Goal: Task Accomplishment & Management: Complete application form

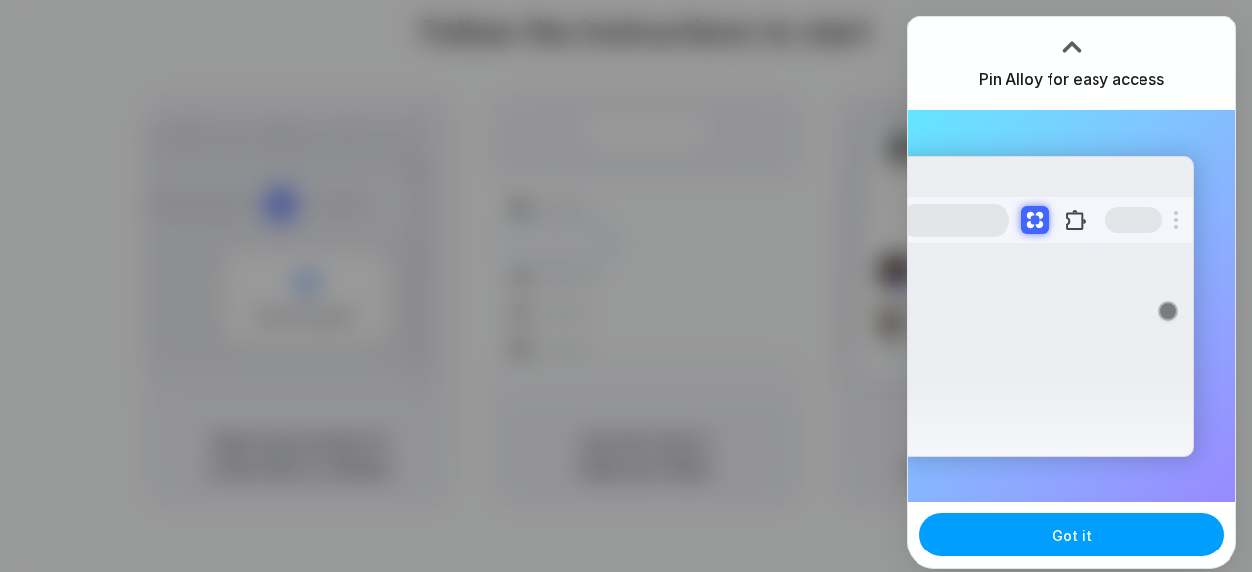
click at [1074, 543] on span "Got it" at bounding box center [1071, 535] width 39 height 21
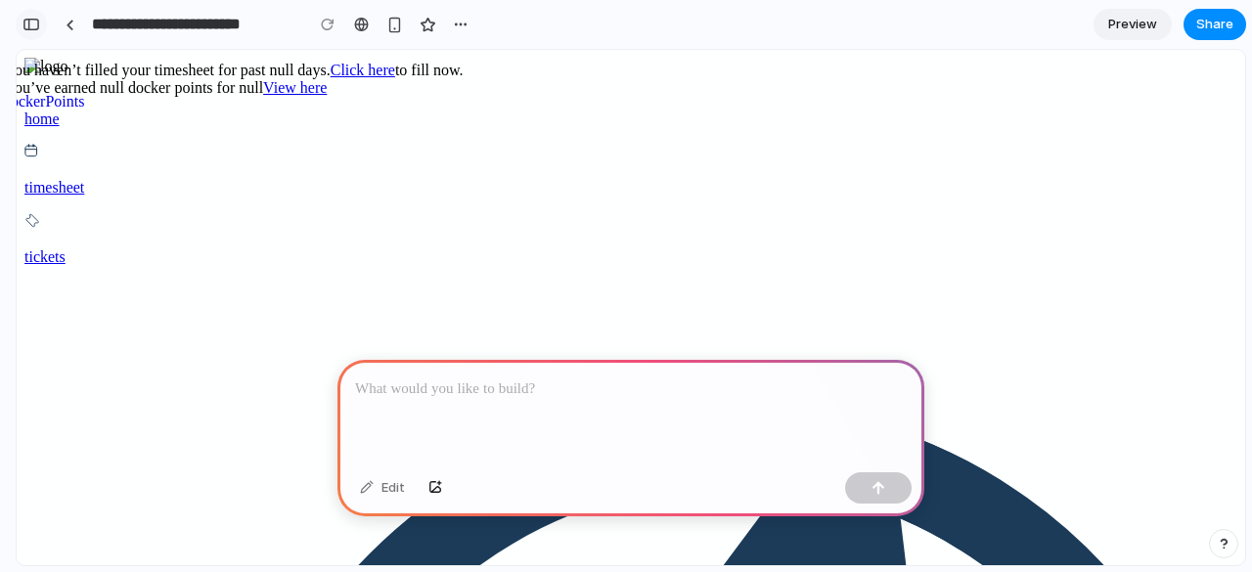
click at [33, 24] on div "button" at bounding box center [31, 25] width 18 height 14
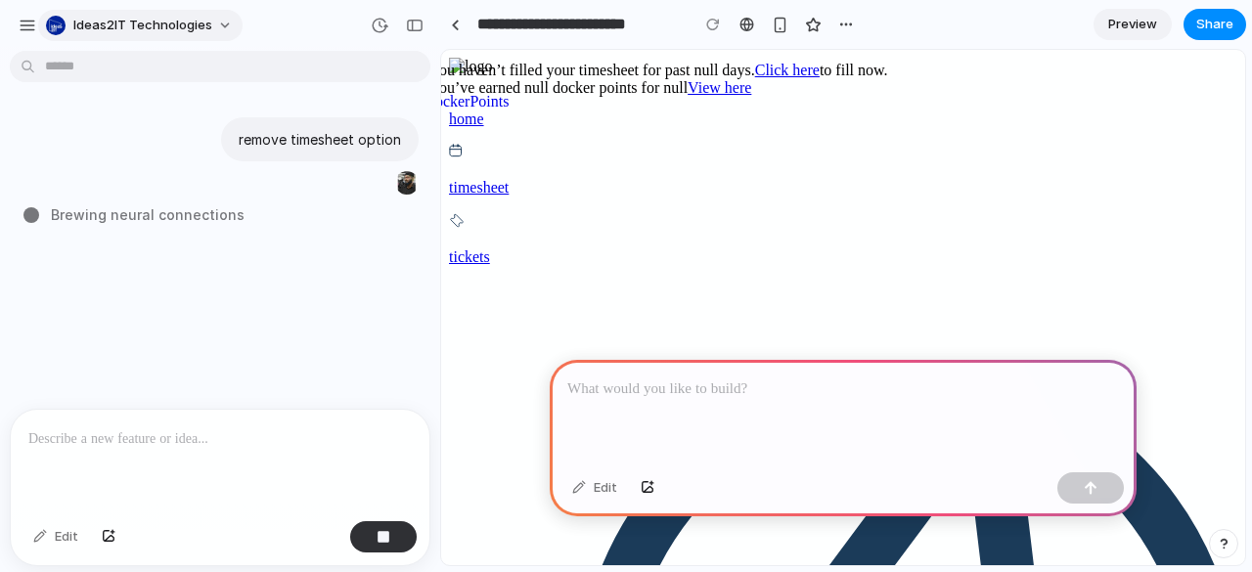
click at [109, 34] on button "Ideas2IT Technologies" at bounding box center [140, 25] width 204 height 31
click at [34, 29] on div "button" at bounding box center [28, 26] width 18 height 18
click at [289, 247] on div "remove timesheet option Shuffling the deck of possibilities ..." at bounding box center [214, 234] width 428 height 350
type input "**********"
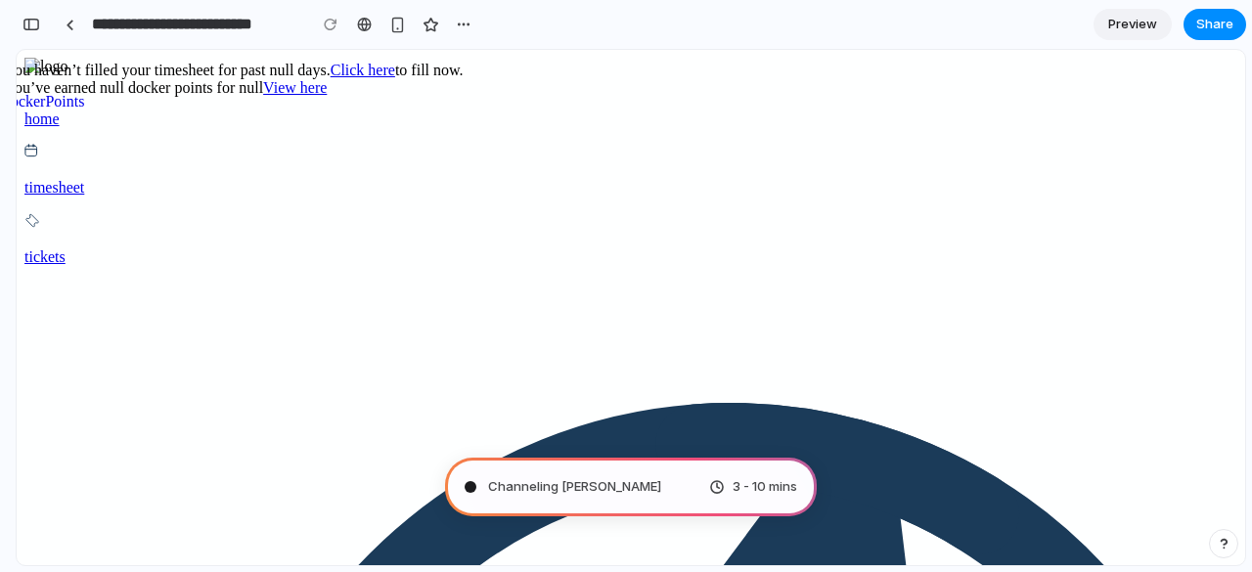
scroll to position [863, 0]
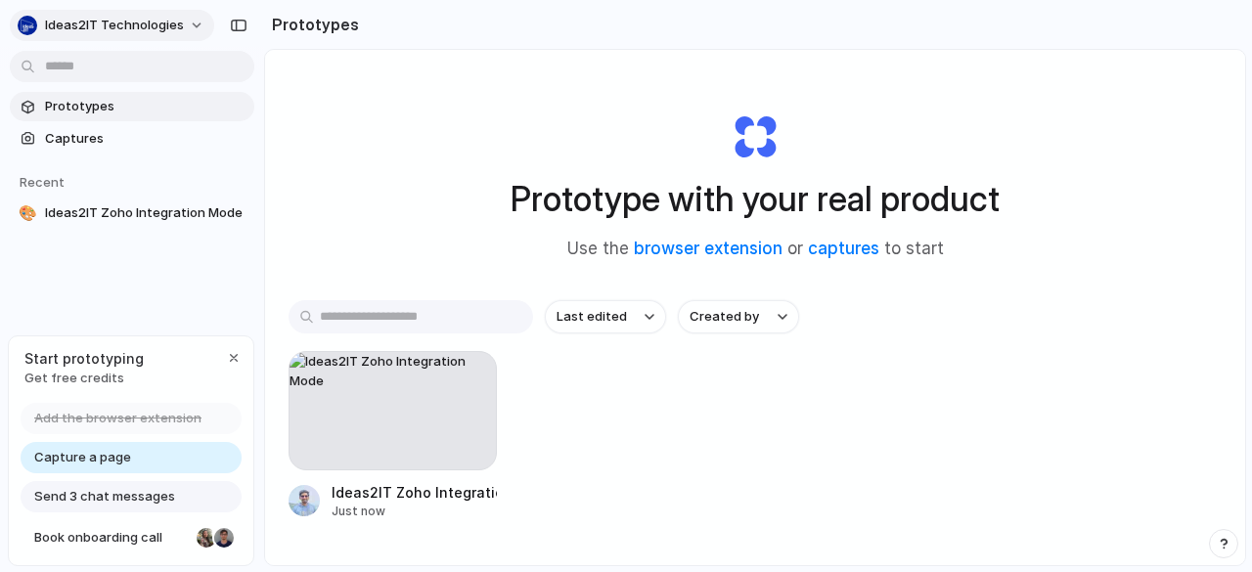
click at [196, 36] on button "Ideas2IT Technologies" at bounding box center [112, 25] width 204 height 31
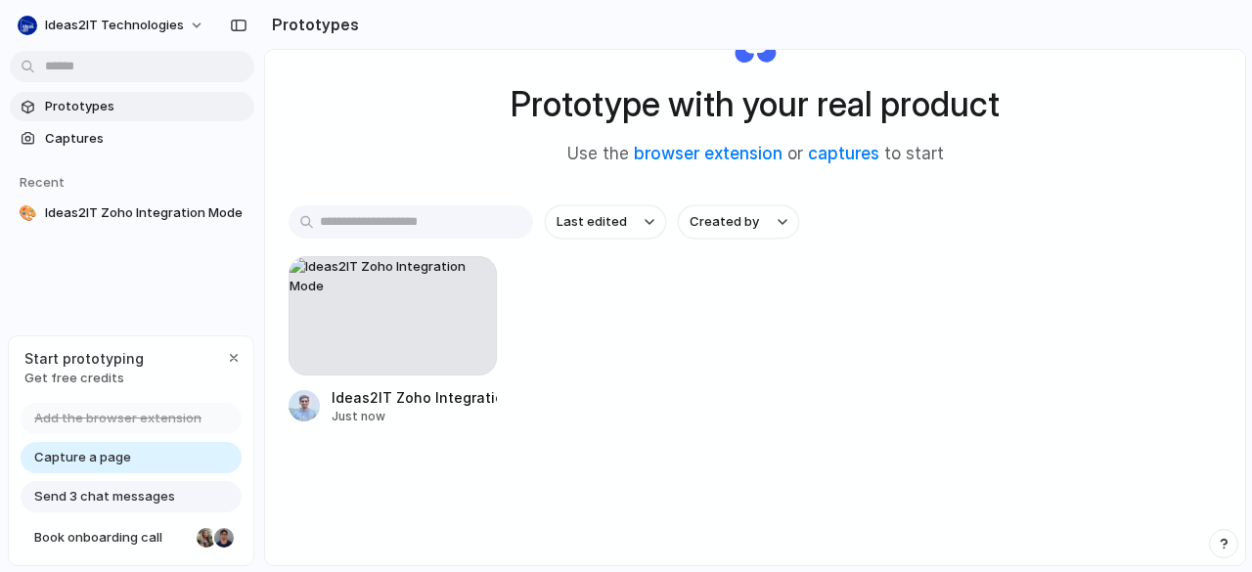
scroll to position [104, 0]
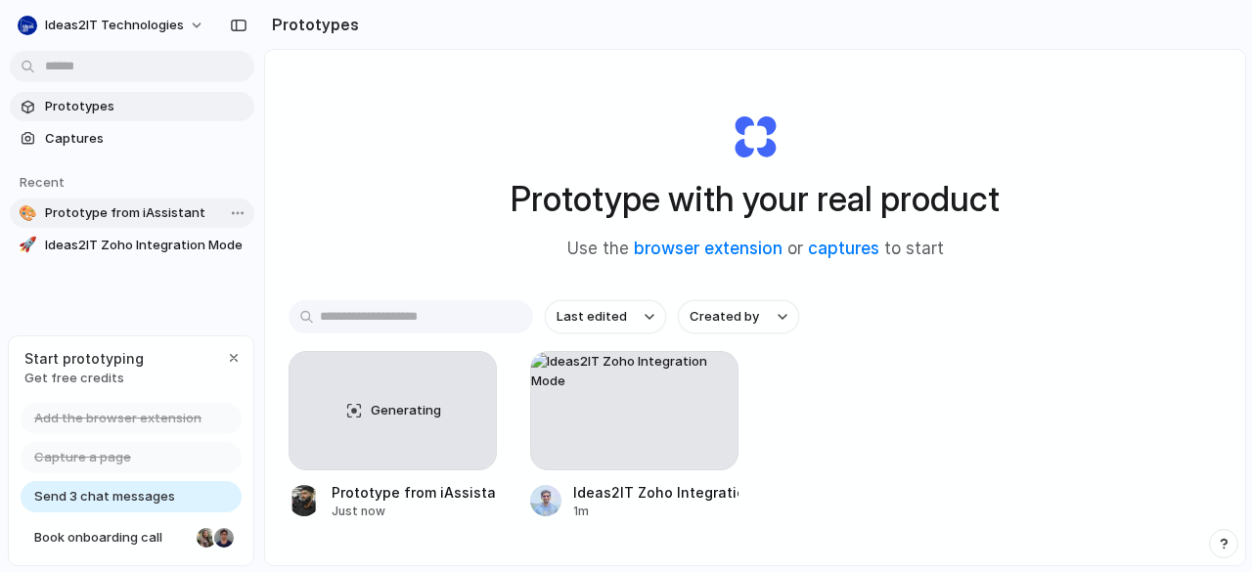
click at [144, 208] on span "Prototype from iAssistant" at bounding box center [145, 213] width 201 height 20
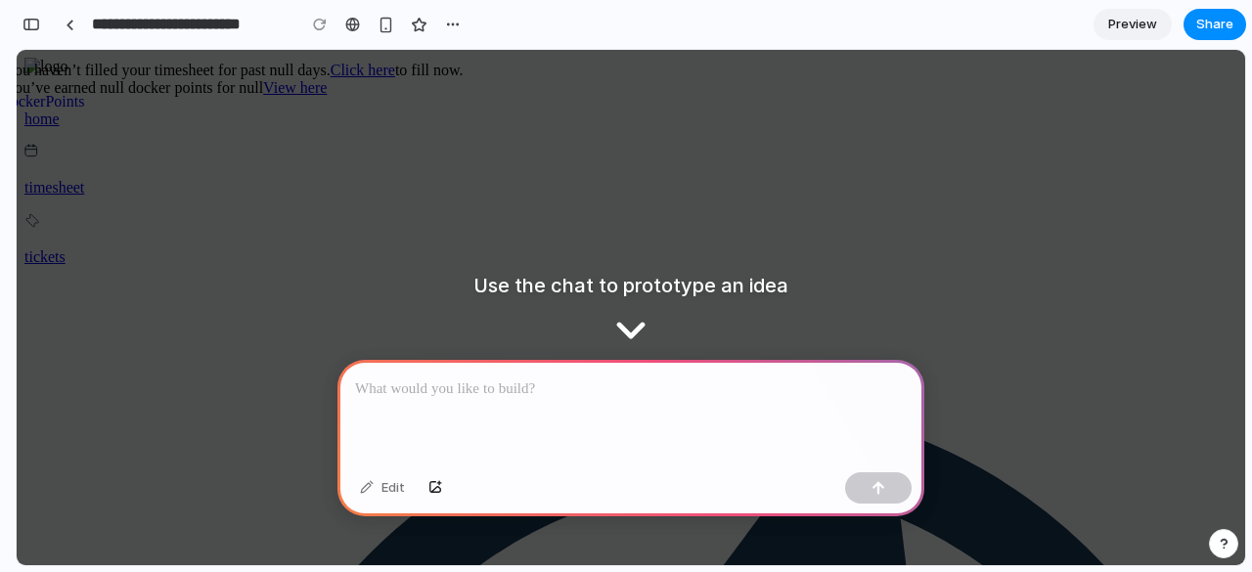
scroll to position [591, 0]
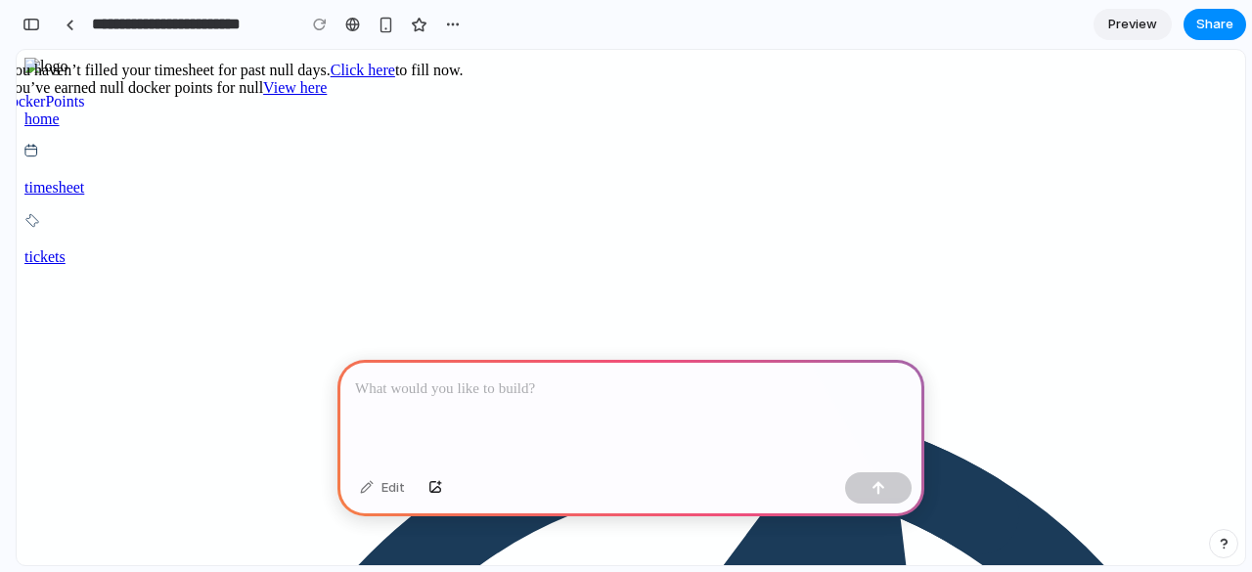
click at [125, 128] on div "home" at bounding box center [630, 101] width 1213 height 53
click at [109, 192] on p "timesheet" at bounding box center [630, 188] width 1213 height 18
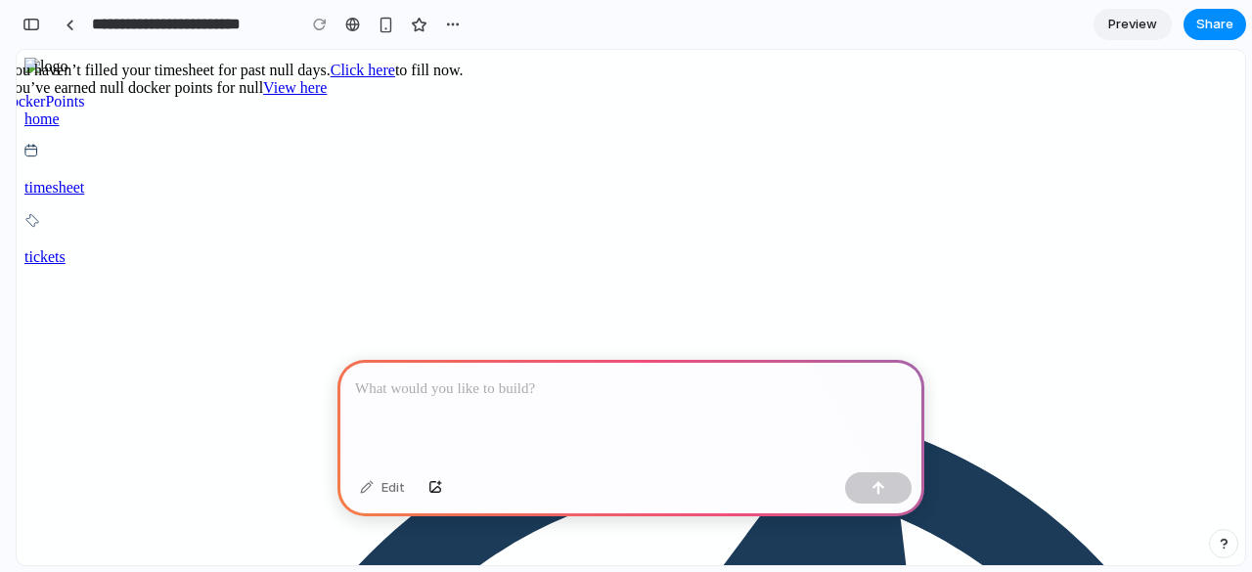
scroll to position [636, 0]
click at [435, 378] on p at bounding box center [631, 389] width 552 height 23
click at [466, 396] on div at bounding box center [630, 412] width 587 height 105
click at [481, 398] on div at bounding box center [630, 412] width 587 height 105
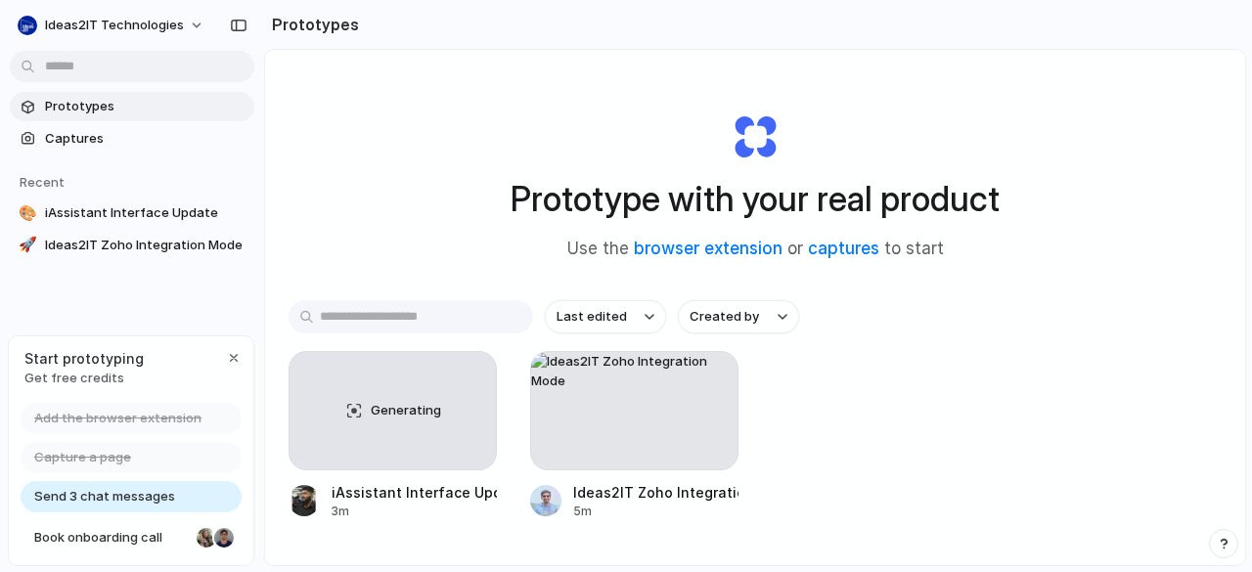
scroll to position [104, 0]
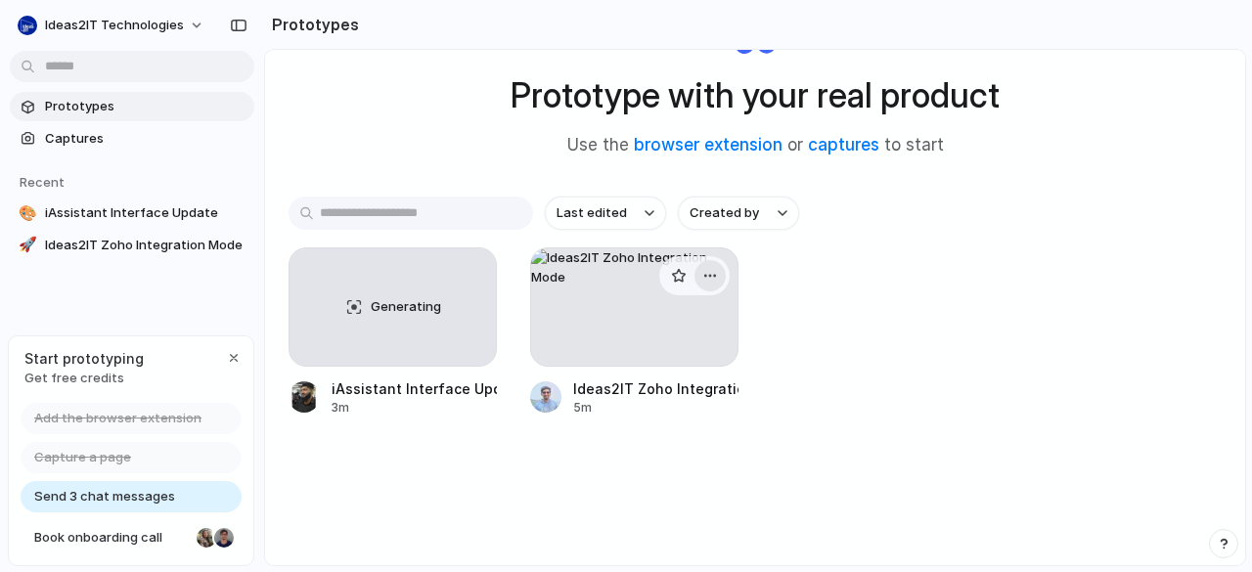
click at [711, 281] on div "button" at bounding box center [710, 276] width 16 height 16
click at [474, 271] on button "button" at bounding box center [468, 275] width 31 height 31
click at [179, 27] on span "Ideas2IT Technologies" at bounding box center [114, 26] width 139 height 20
click at [390, 320] on div "Generating" at bounding box center [392, 306] width 206 height 117
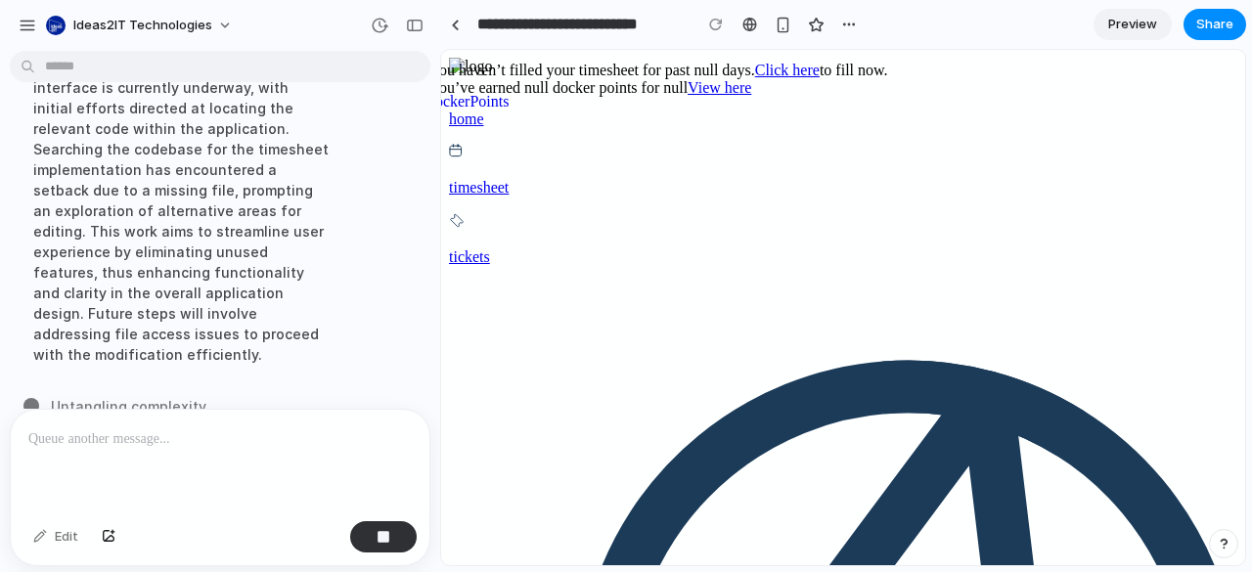
scroll to position [205, 0]
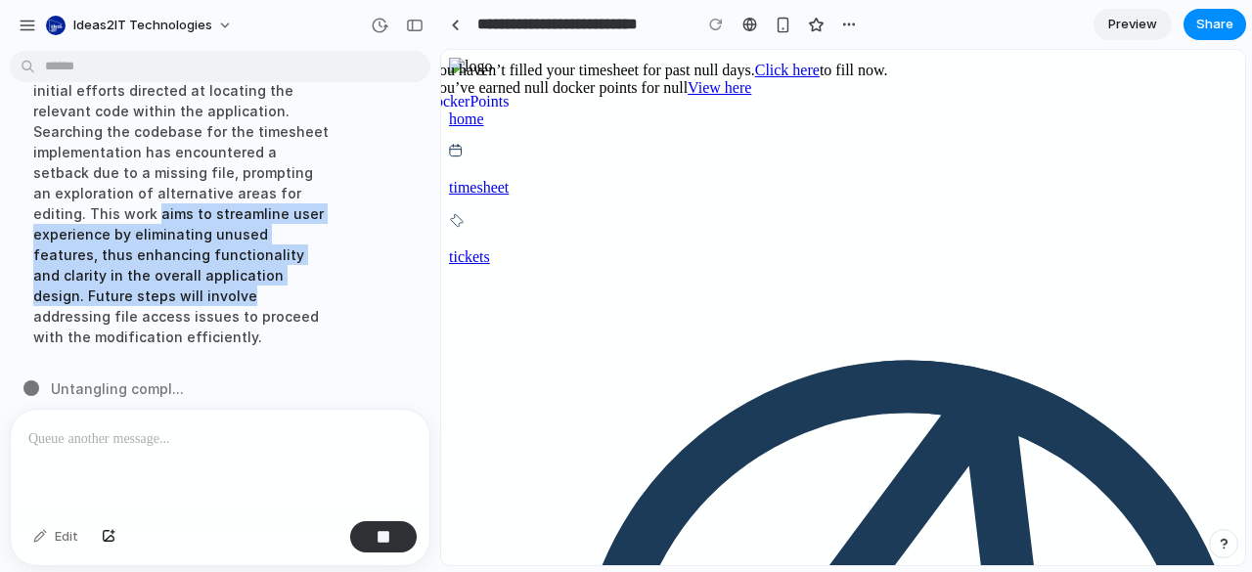
drag, startPoint x: 213, startPoint y: 194, endPoint x: 329, endPoint y: 279, distance: 143.4
click at [329, 279] on div "Removing the timesheet option from the interface is currently underway, with in…" at bounding box center [181, 193] width 327 height 332
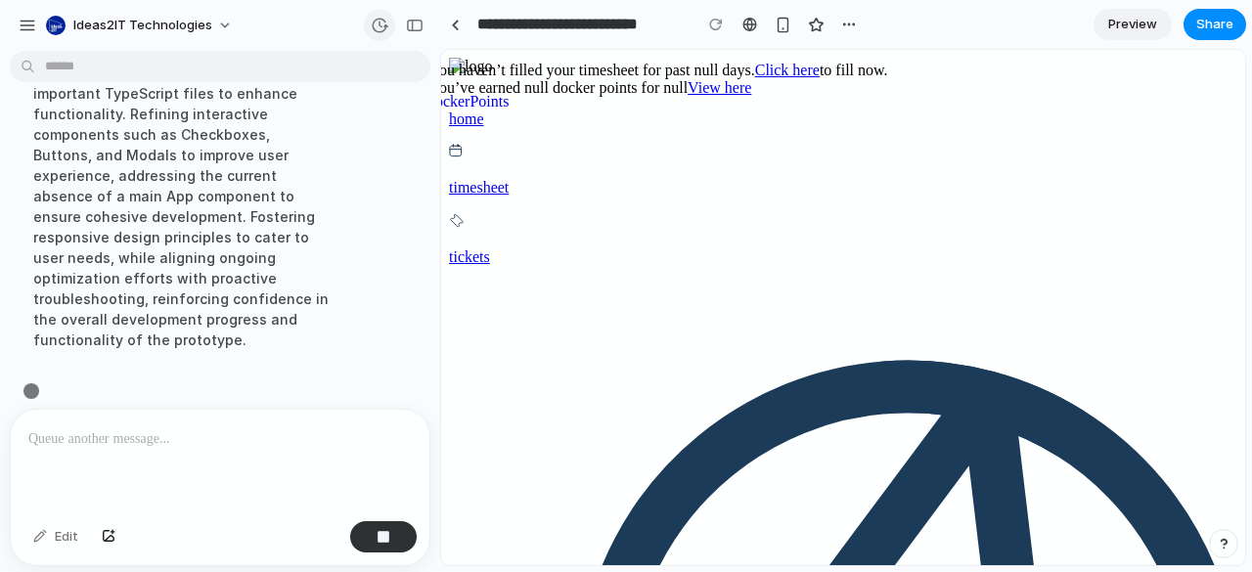
scroll to position [227, 0]
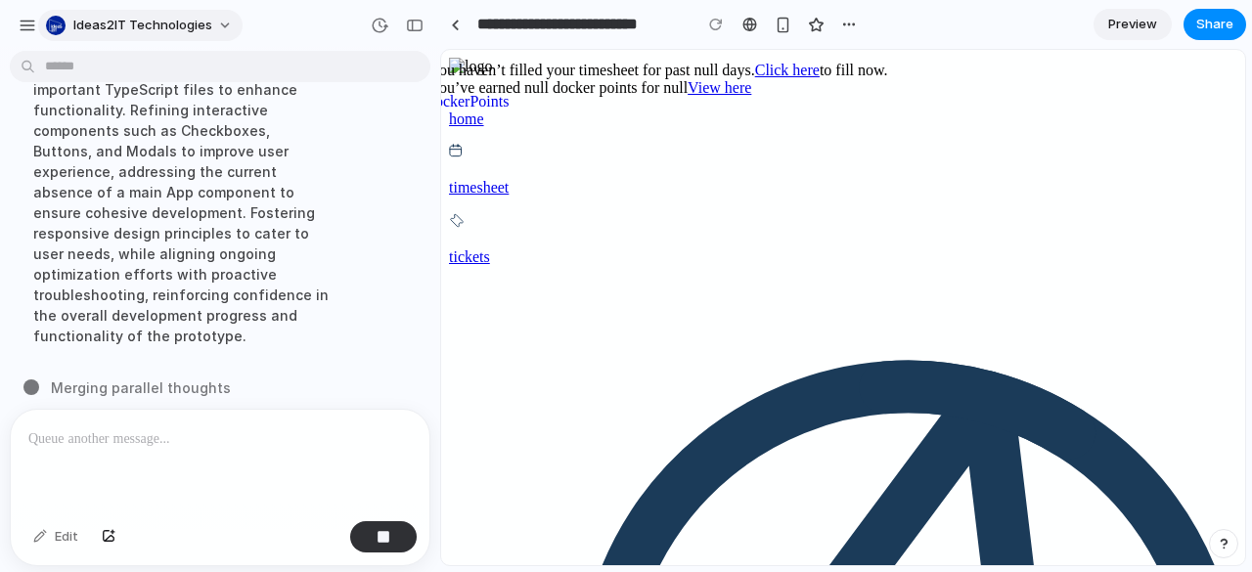
click at [158, 22] on span "Ideas2IT Technologies" at bounding box center [142, 26] width 139 height 20
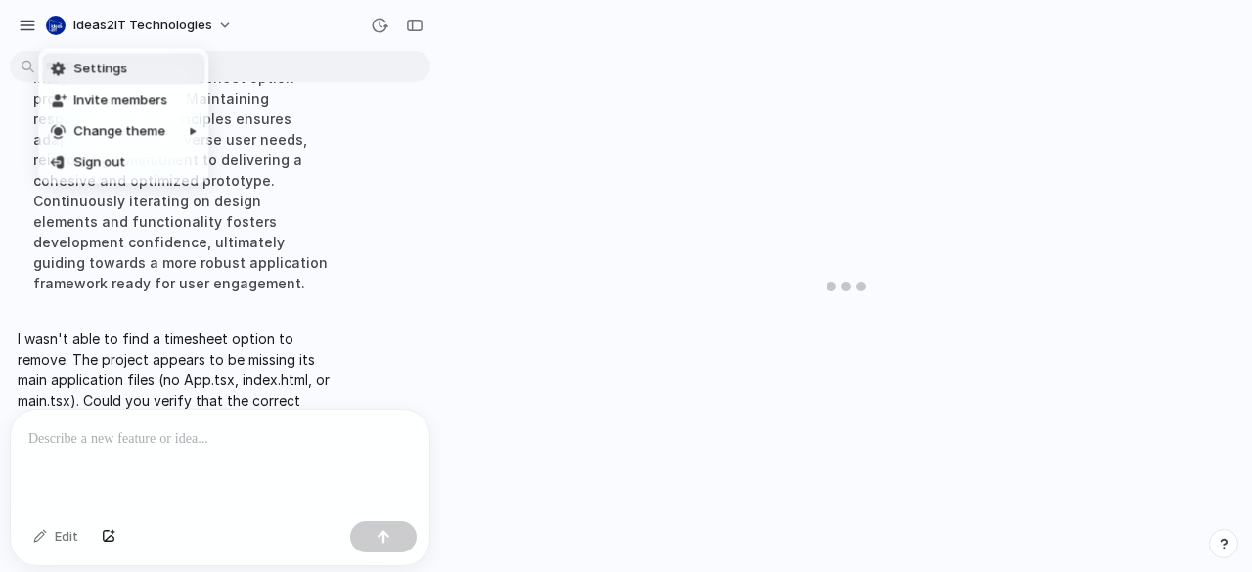
scroll to position [276, 0]
